Goal: Transaction & Acquisition: Obtain resource

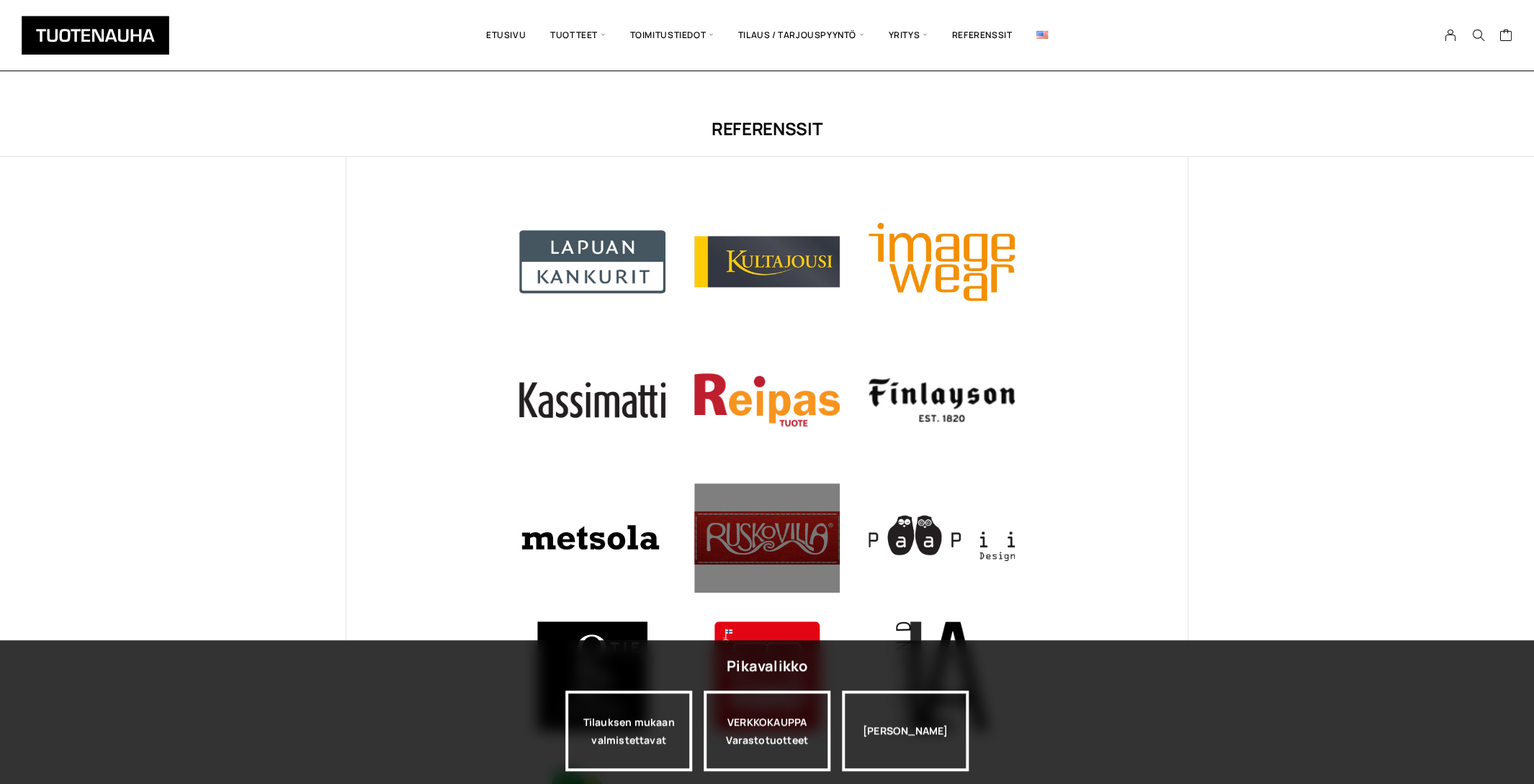
scroll to position [828, 0]
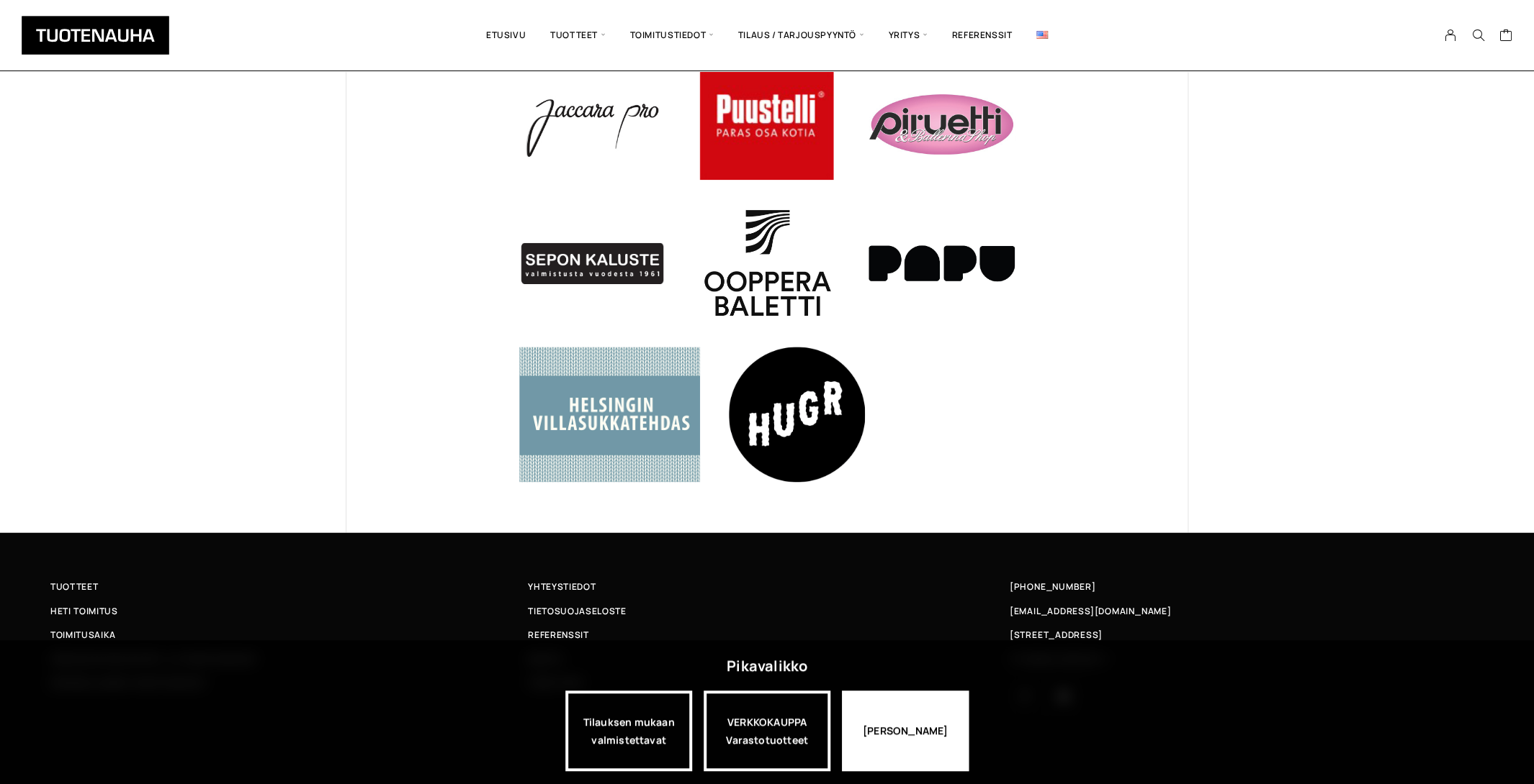
click at [892, 751] on div "[PERSON_NAME]" at bounding box center [905, 731] width 127 height 81
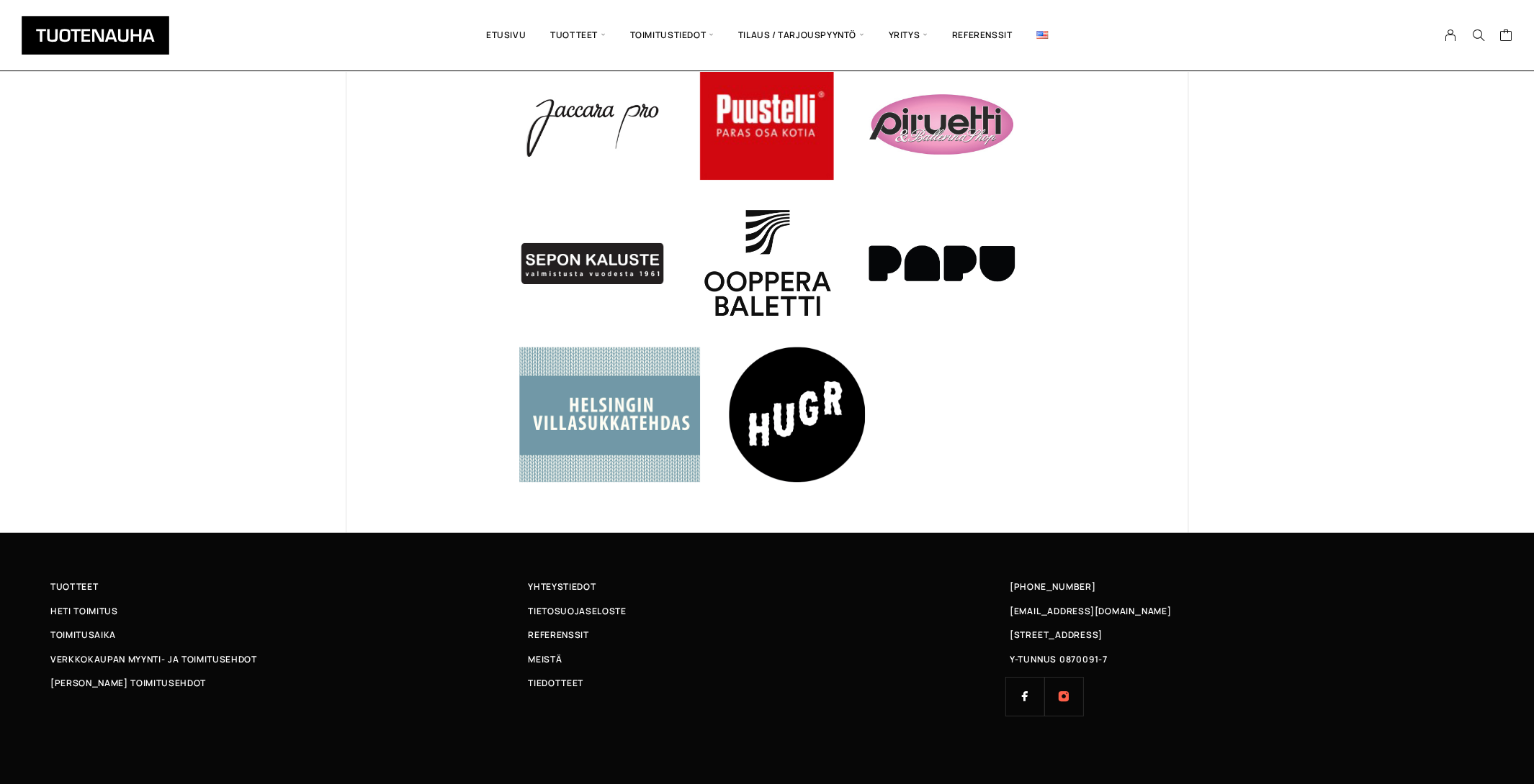
click at [1064, 702] on link "Instagram" at bounding box center [1063, 696] width 39 height 39
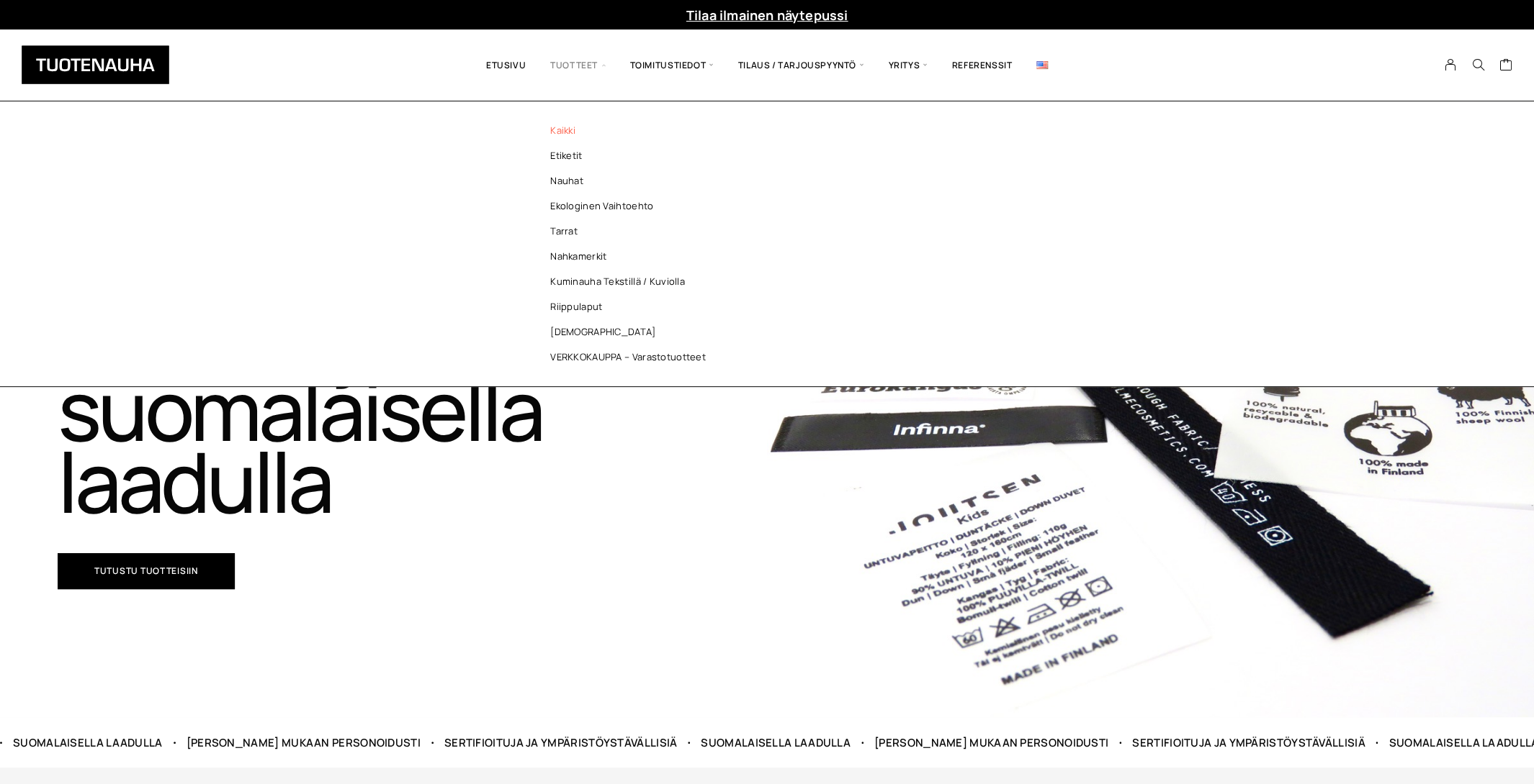
click at [568, 128] on link "Kaikki" at bounding box center [631, 130] width 209 height 25
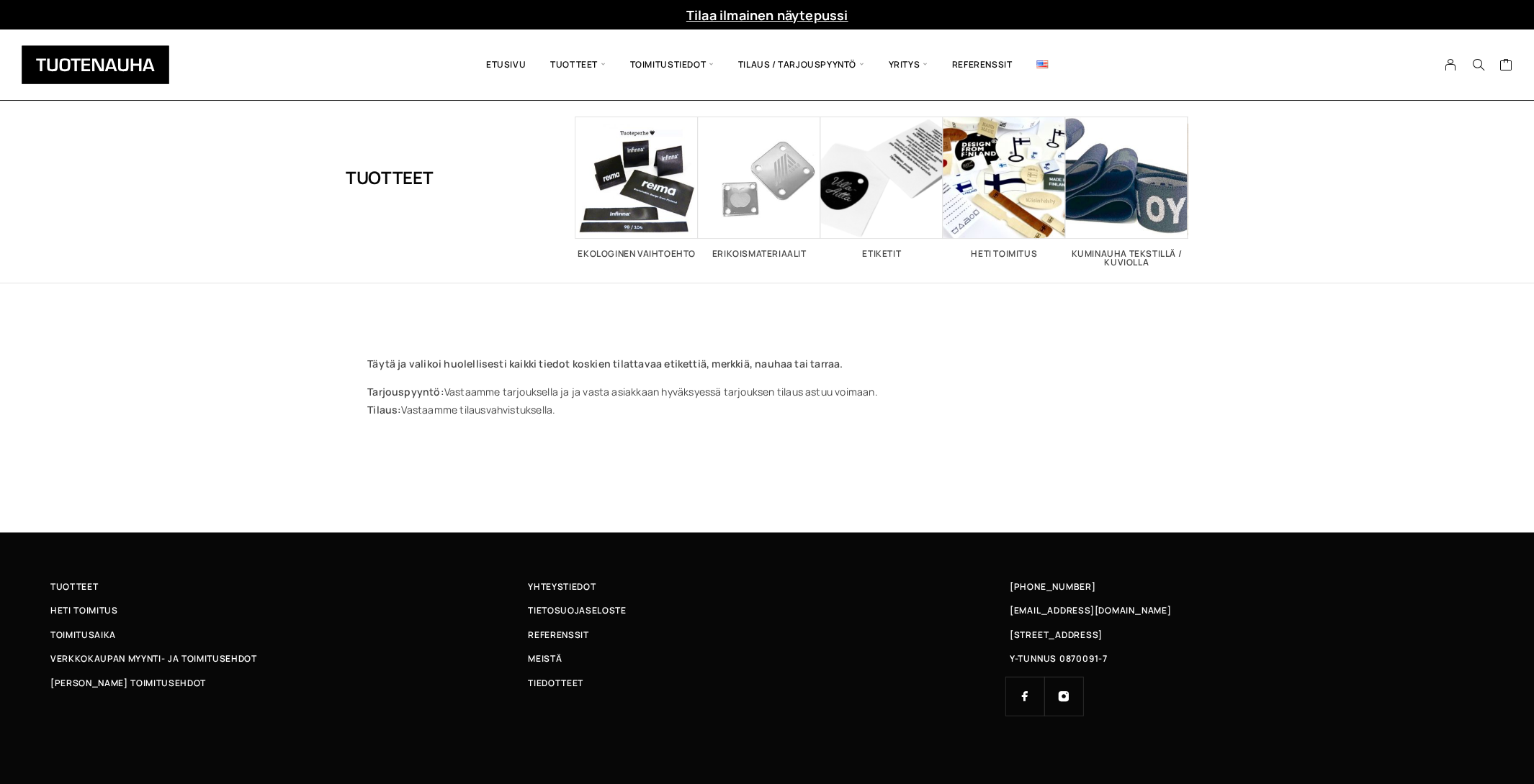
click at [752, 17] on link "Tilaa ilmainen näytepussi" at bounding box center [767, 15] width 162 height 17
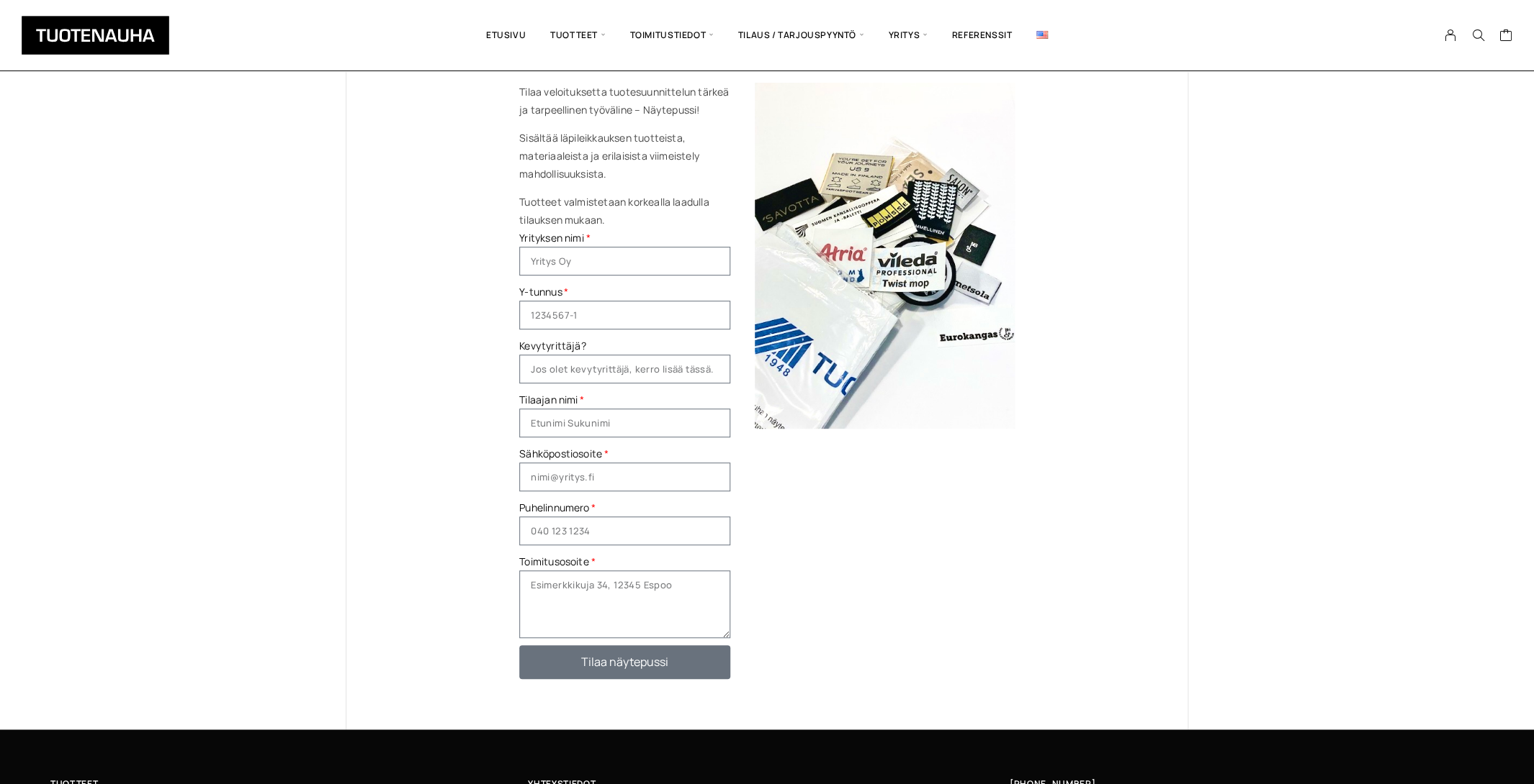
scroll to position [181, 0]
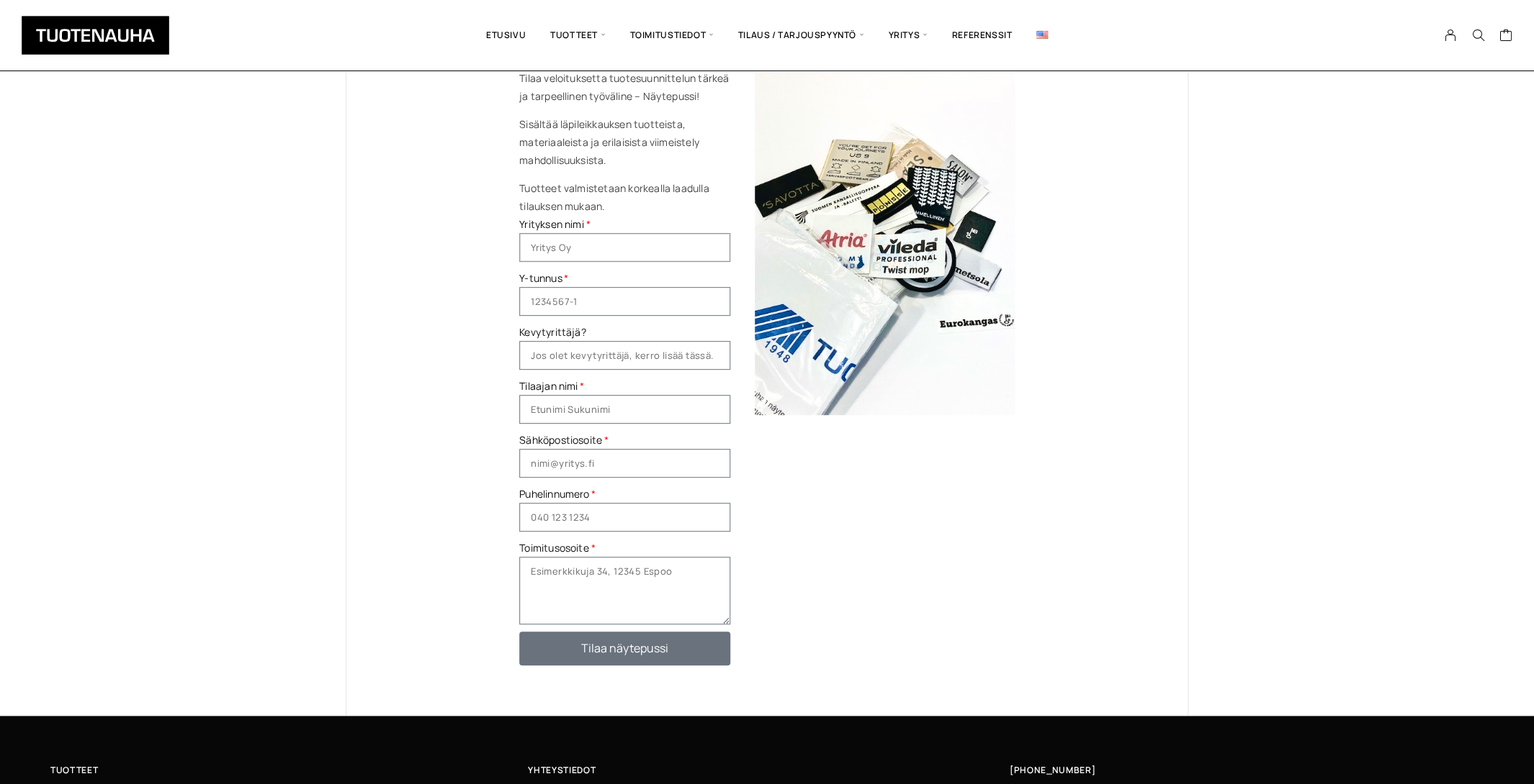
click at [556, 243] on input "Yrityksen nimi" at bounding box center [625, 247] width 211 height 29
click at [588, 252] on input "Kutovakika knits 0y" at bounding box center [625, 247] width 211 height 29
type input "Kutovakika Knits 0y"
click at [676, 306] on input "Y-tunnus" at bounding box center [625, 301] width 211 height 29
paste input "3442443-4"
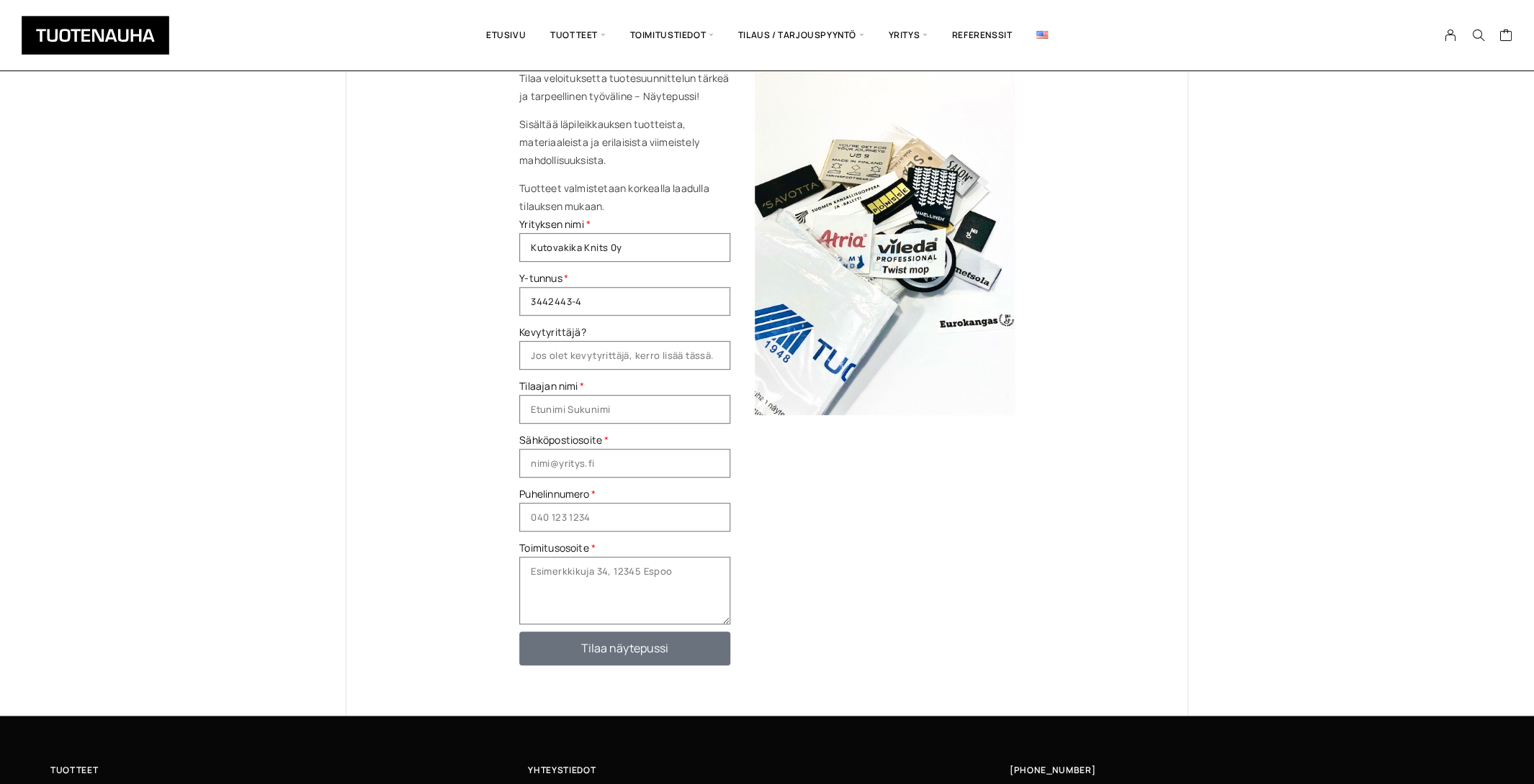
type input "3442443-4"
click at [613, 409] on input "Tilaajan nimi" at bounding box center [625, 409] width 211 height 29
type input "Veronika Lindberg"
click at [611, 465] on input "Sähköpostiosoite" at bounding box center [625, 463] width 211 height 29
type input "kika@kutovakika.com"
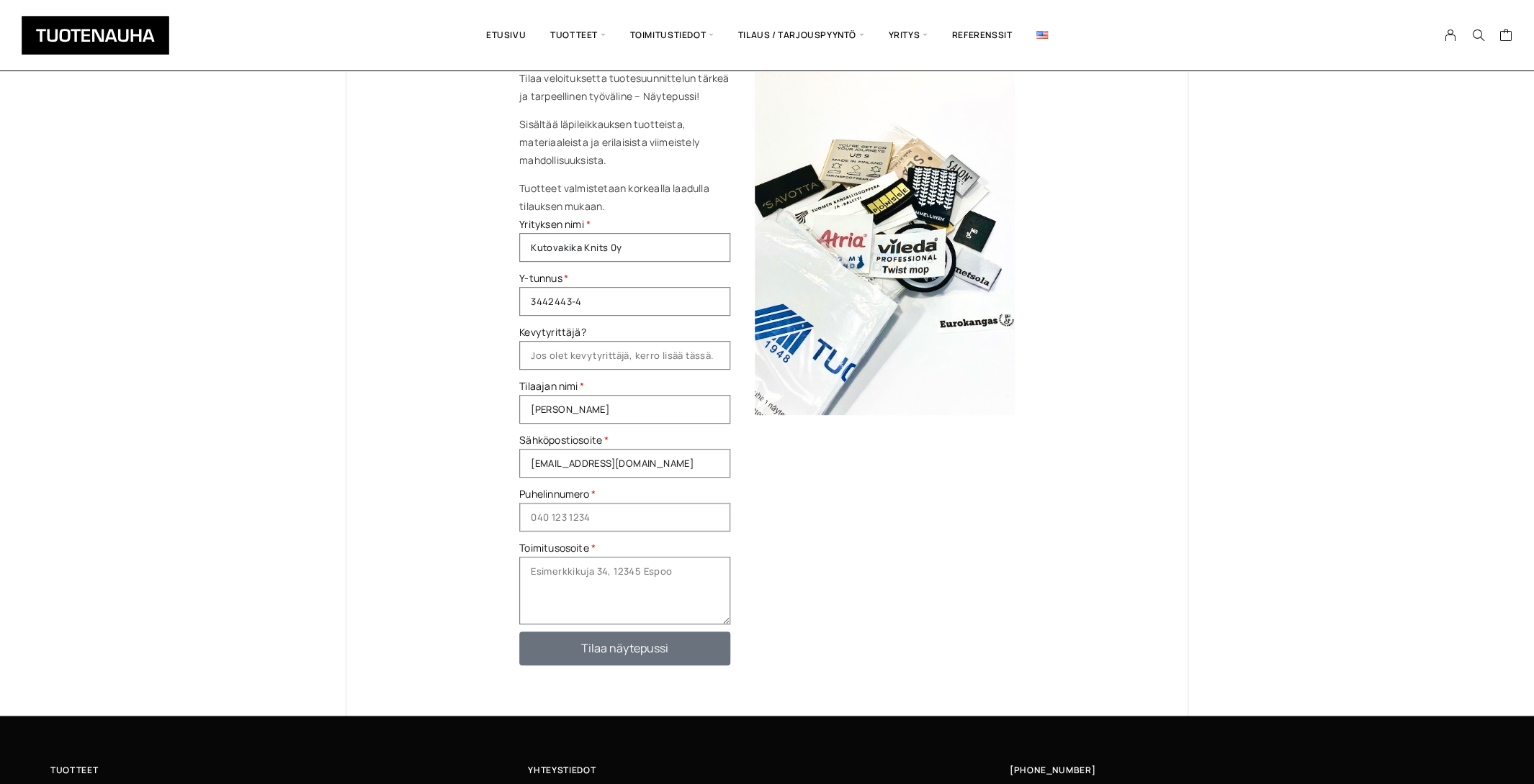
click at [605, 518] on input "Puhelinnumero" at bounding box center [625, 517] width 211 height 29
type input "0503788767"
click at [598, 573] on textarea "Toimitusosoite" at bounding box center [625, 590] width 211 height 67
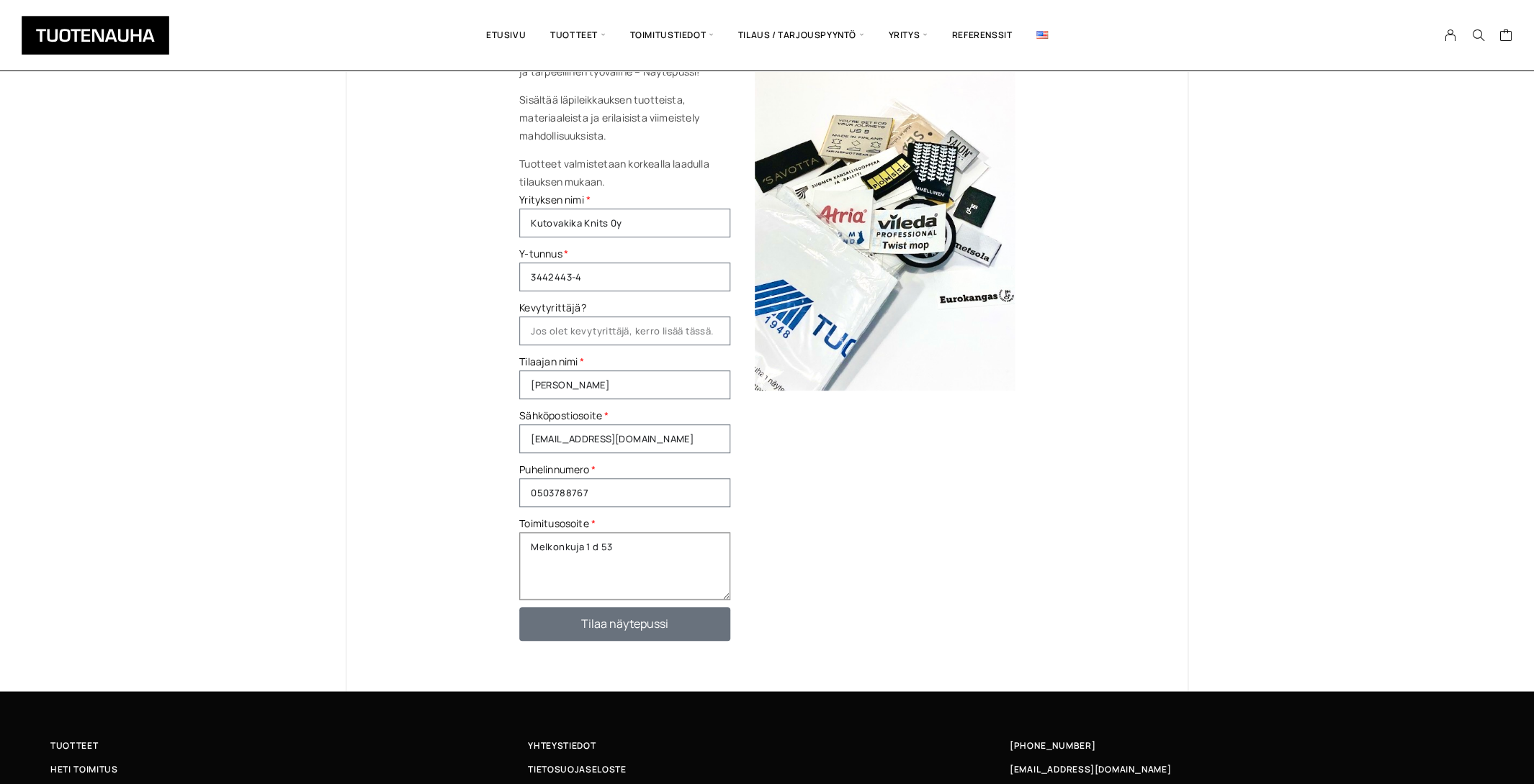
scroll to position [210, 0]
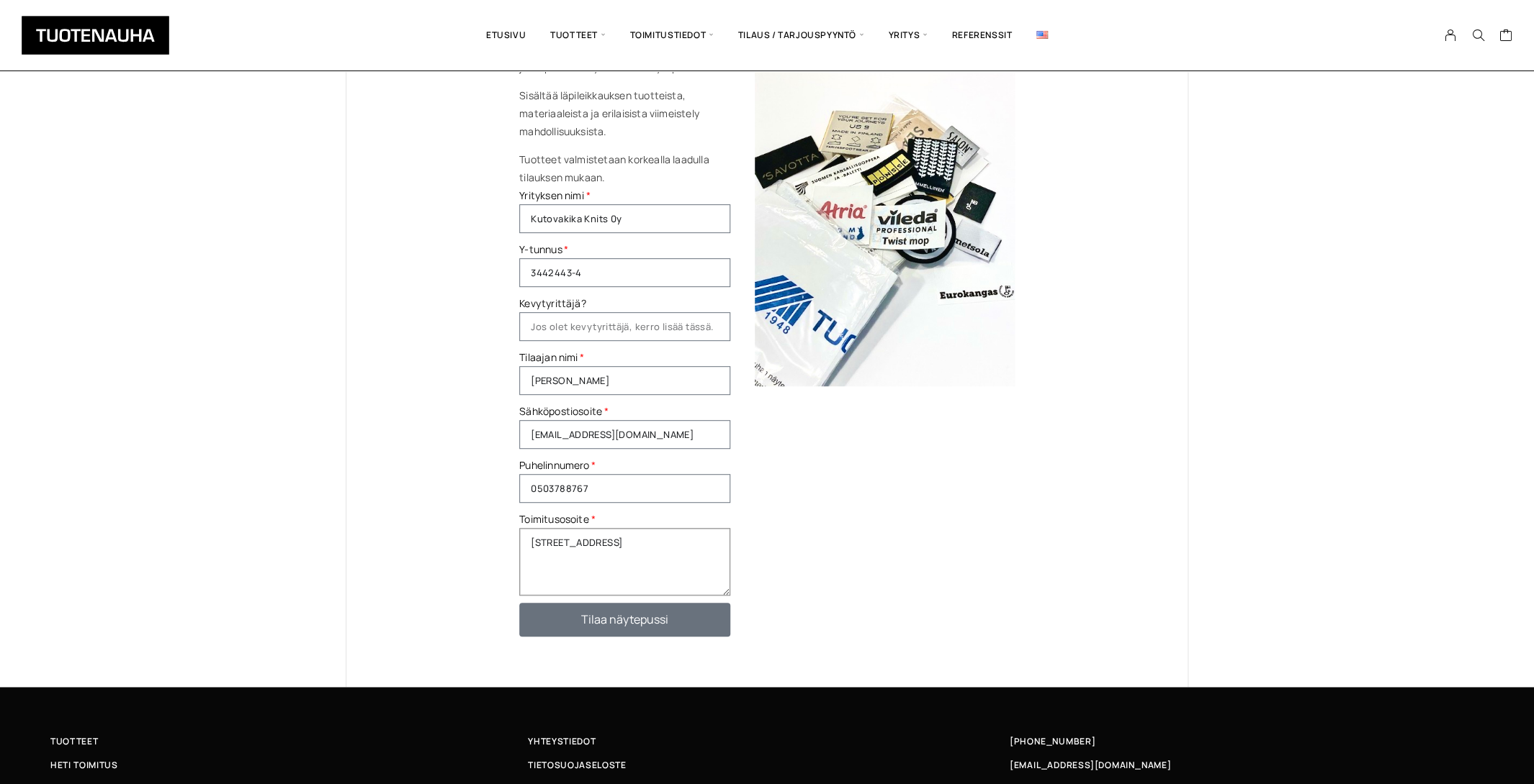
type textarea "Melkonkuja 1 d 53 00210 Helsinki"
click at [670, 619] on span "Tilaa näytepussi" at bounding box center [625, 620] width 168 height 12
